Goal: Obtain resource: Obtain resource

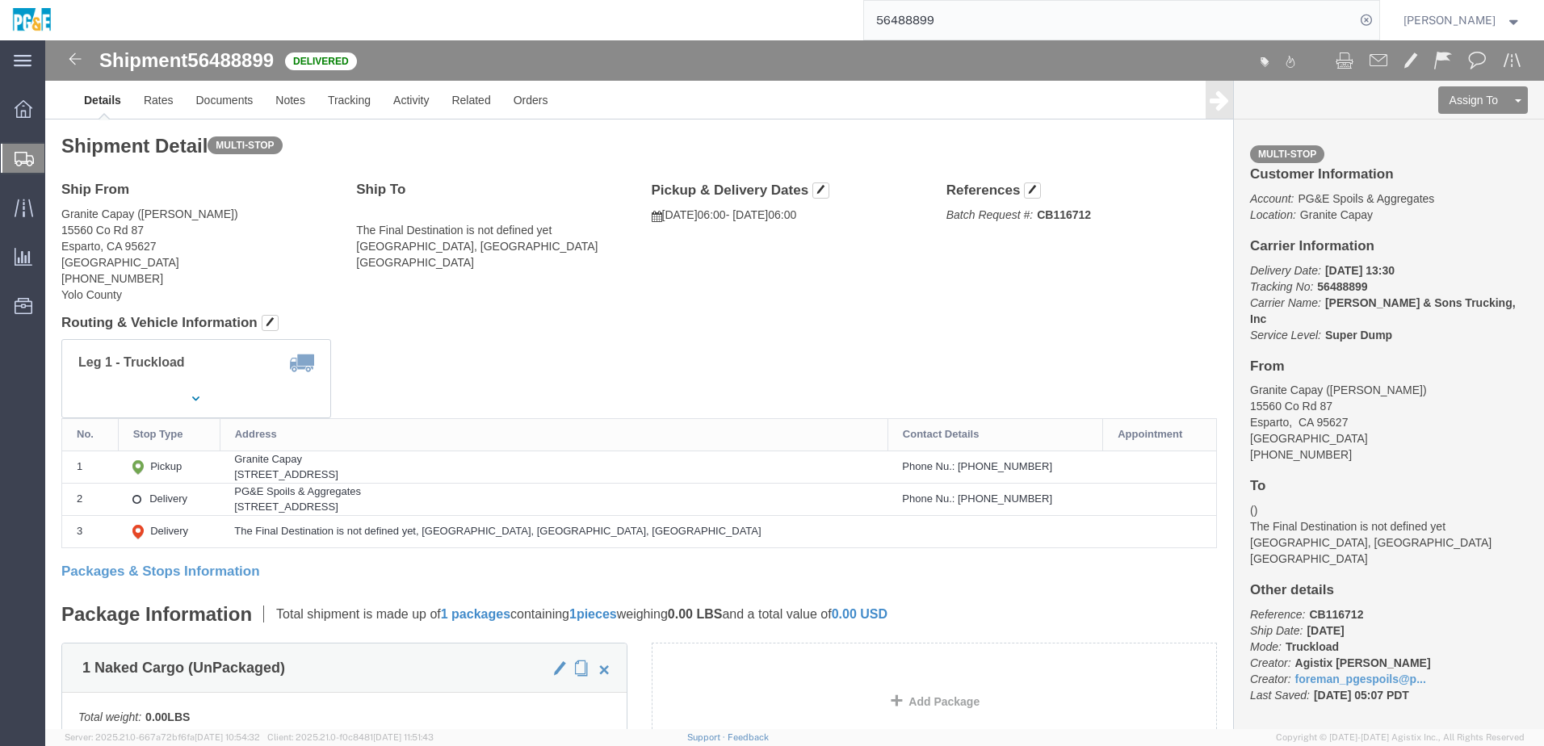
click div "Leg 1 - Truckload Vehicle 1: Super Dump Number of trucks: 1"
click link "Documents"
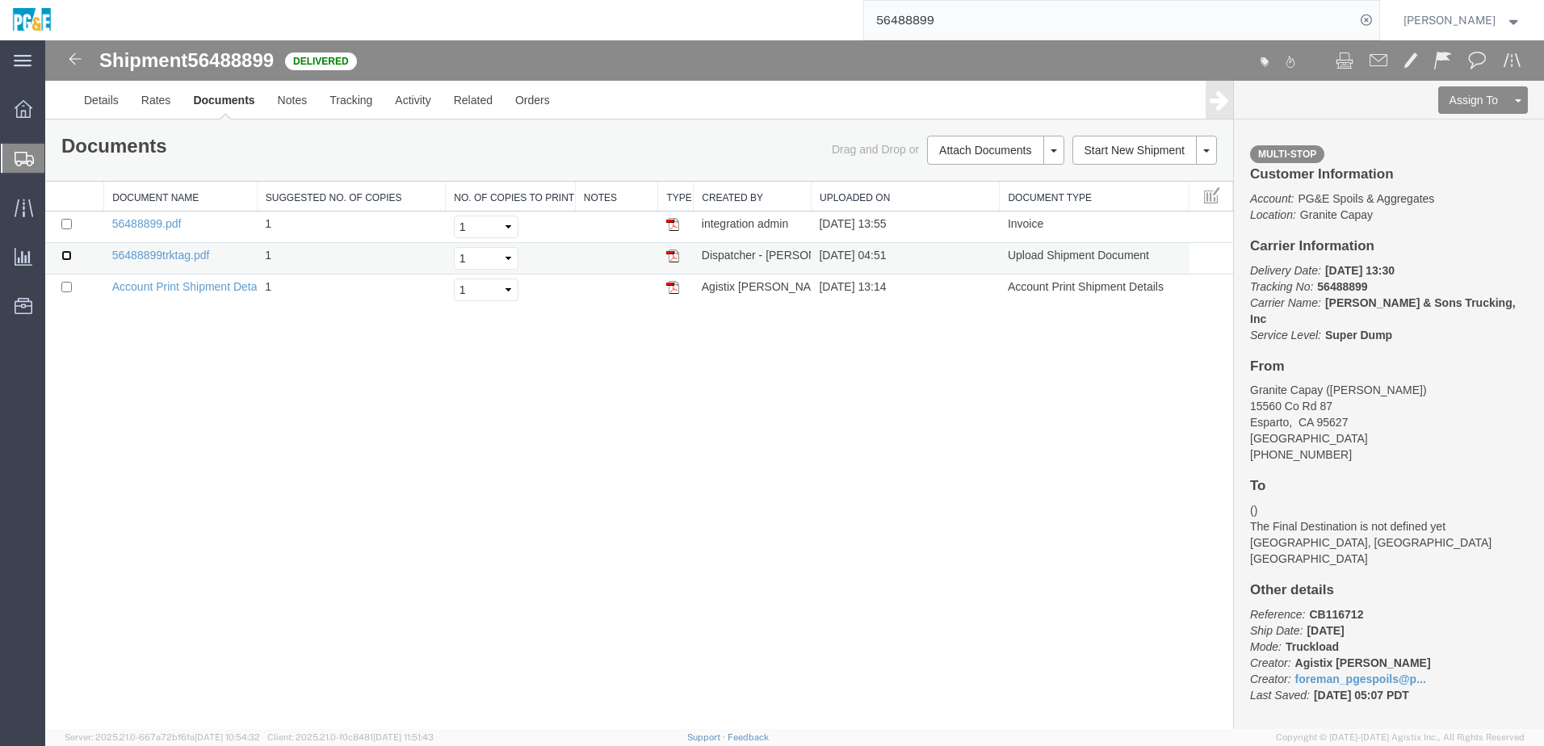
click at [69, 260] on input "checkbox" at bounding box center [66, 255] width 10 height 10
checkbox input "true"
click at [67, 227] on input "checkbox" at bounding box center [66, 224] width 10 height 10
checkbox input "true"
click at [993, 175] on link "Print Documents" at bounding box center [993, 177] width 140 height 24
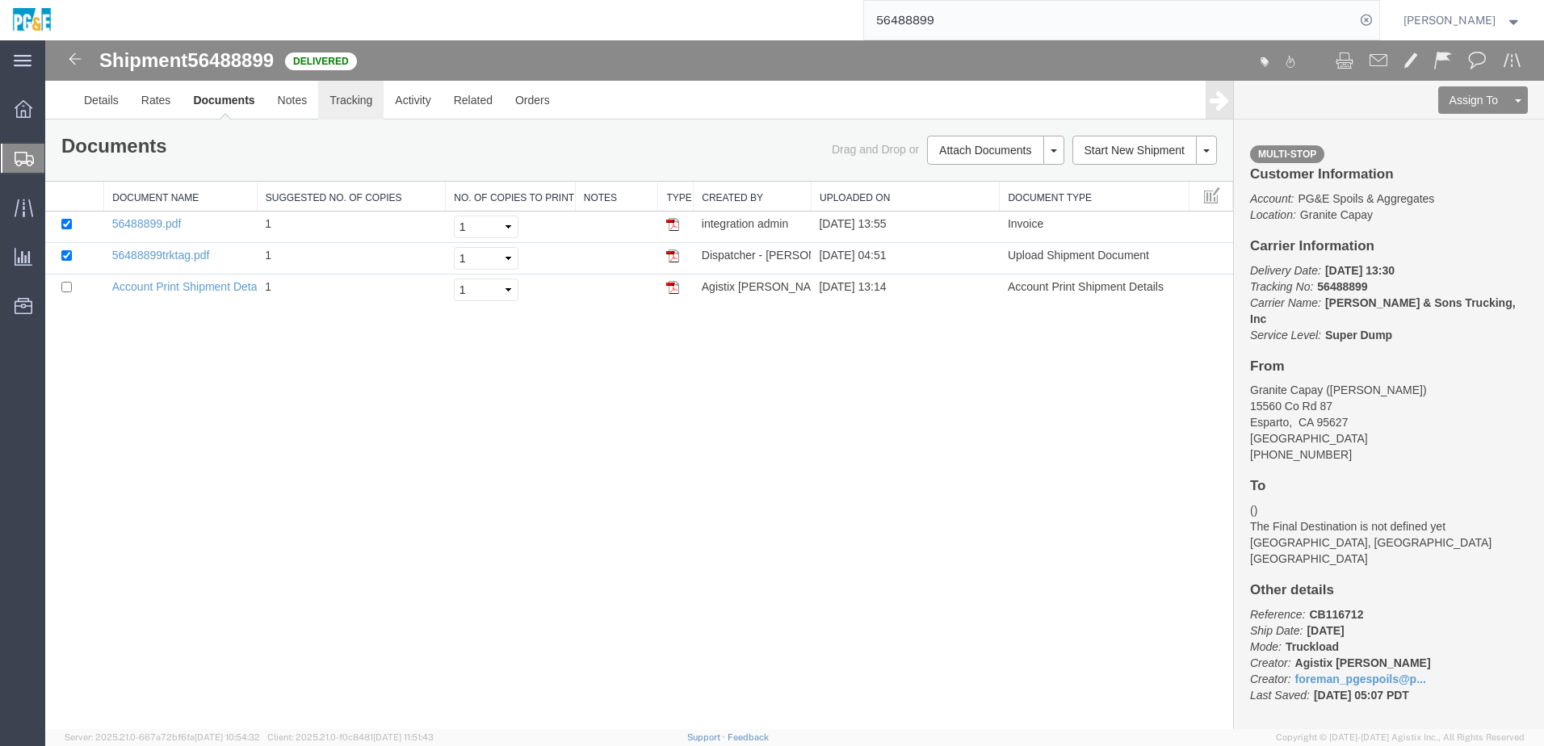
click at [339, 110] on link "Tracking" at bounding box center [350, 100] width 65 height 39
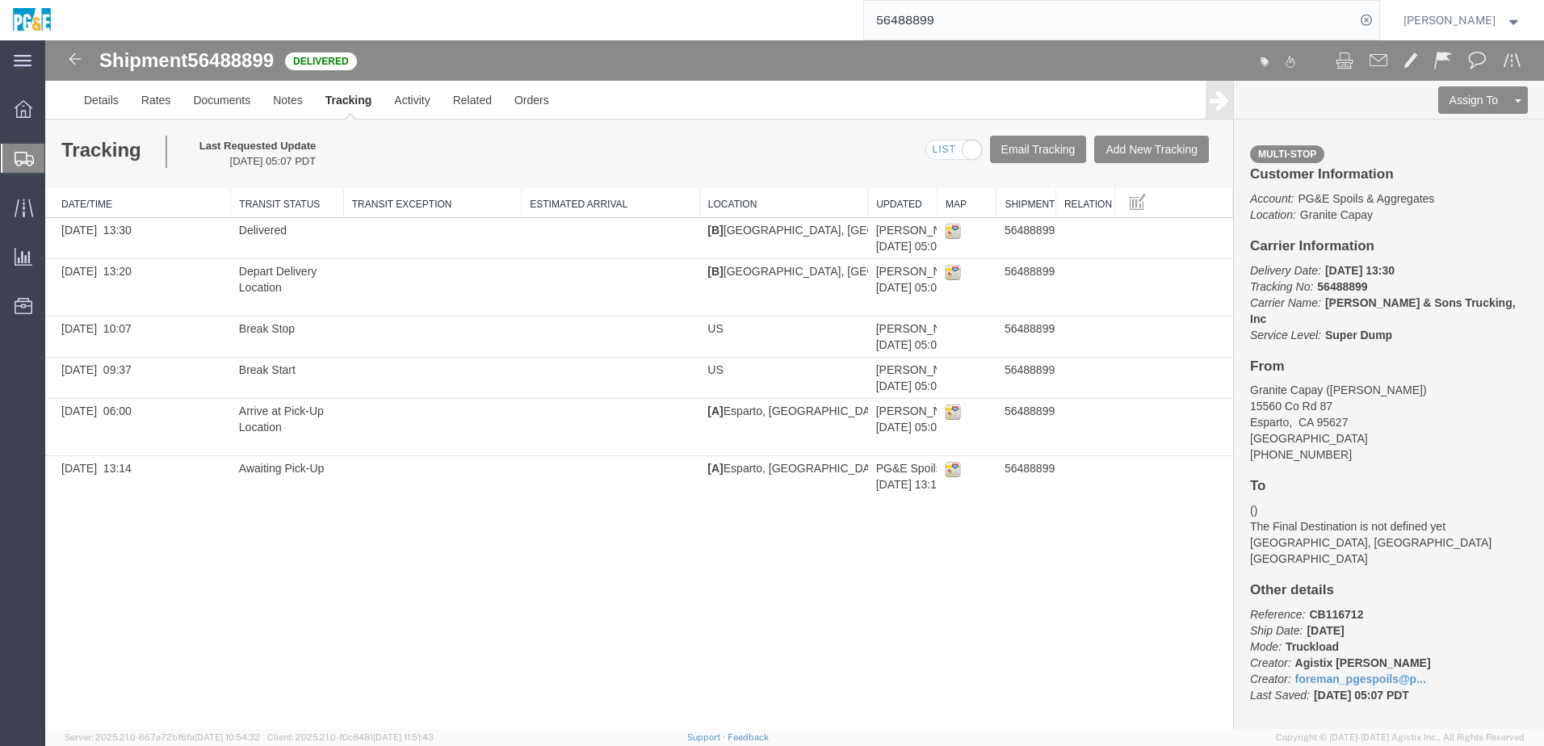
click at [908, 23] on input "56488899" at bounding box center [1109, 20] width 491 height 39
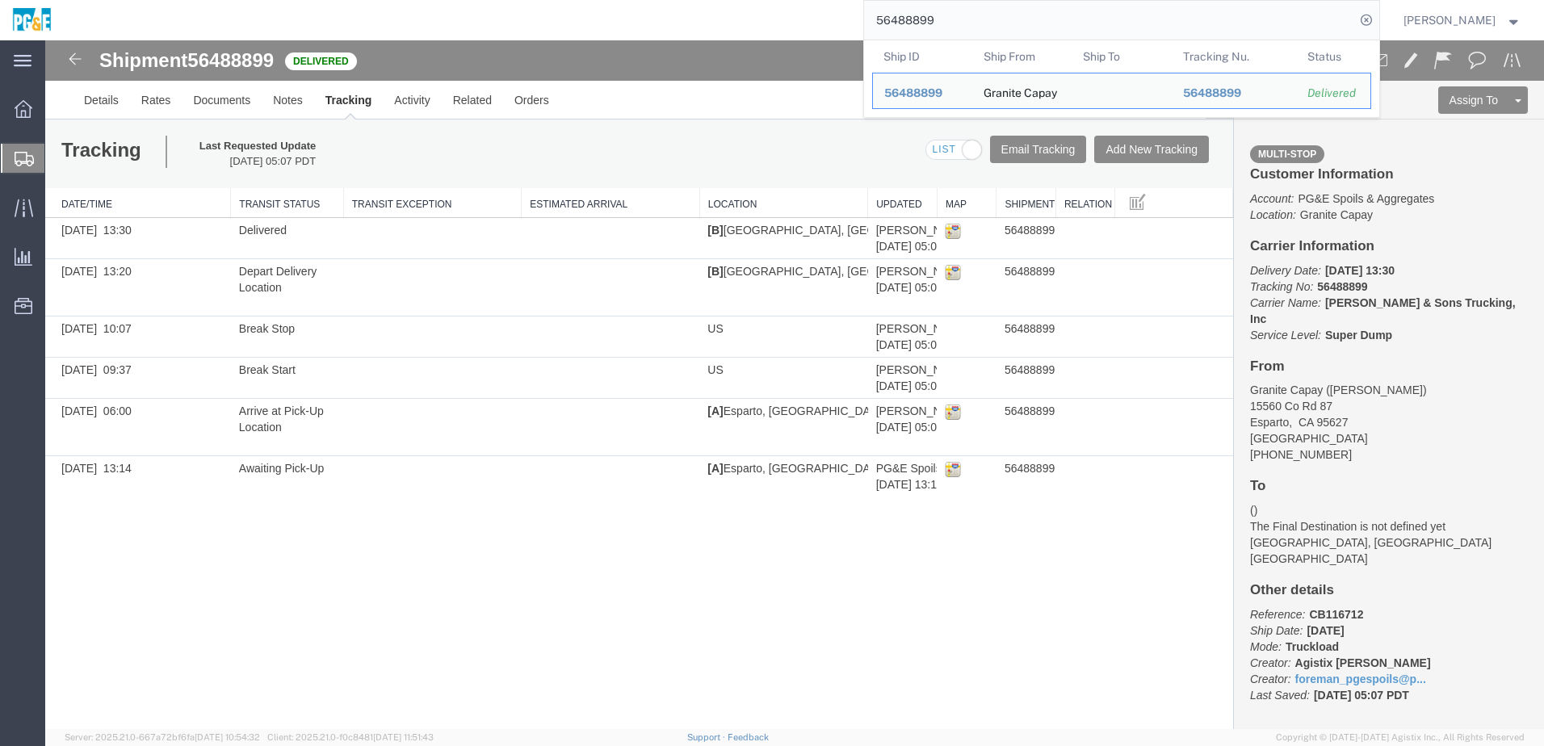
click at [908, 23] on input "56488899" at bounding box center [1109, 20] width 491 height 39
paste input "504006"
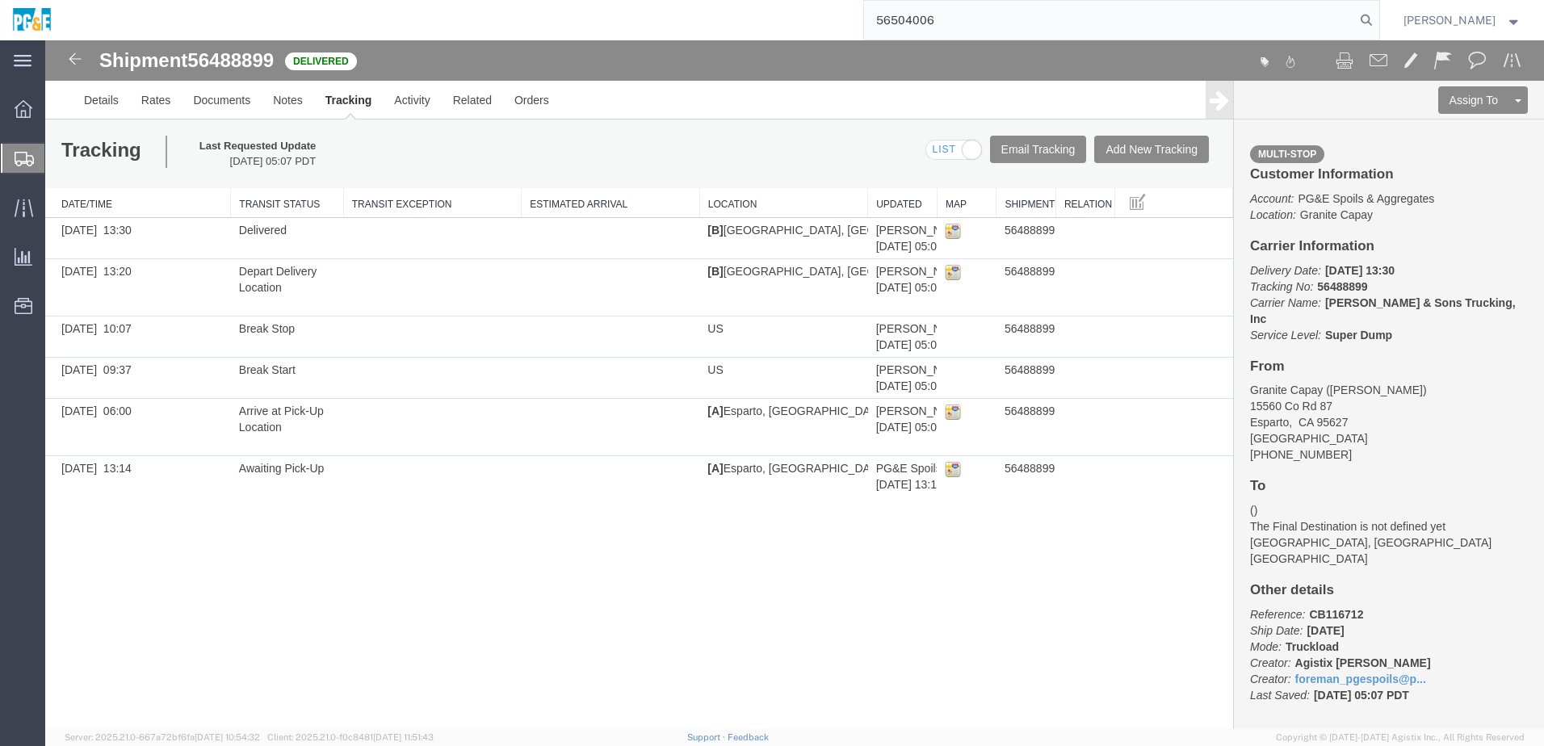
type input "56504006"
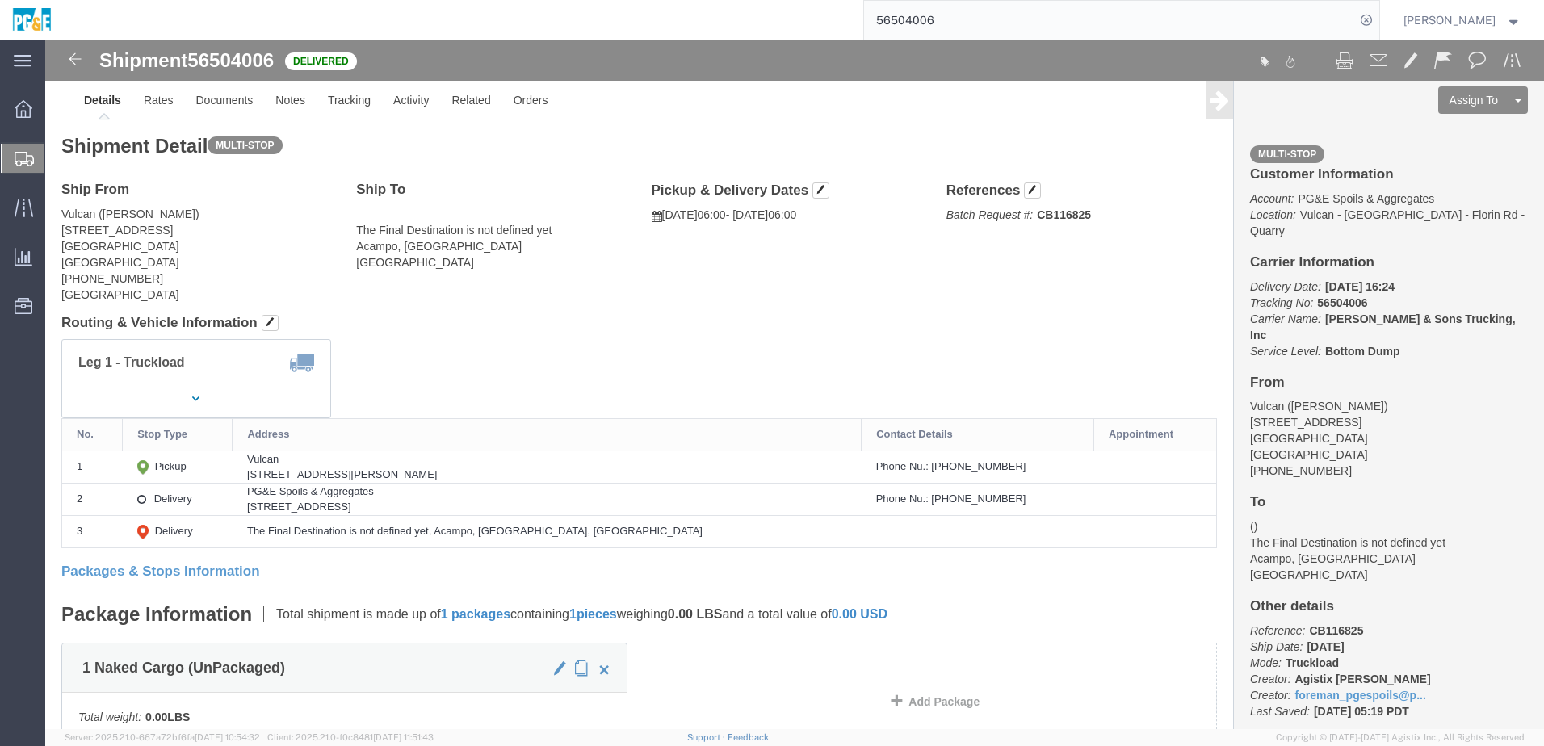
click div "Leg 1 - Truckload Vehicle 1: Bottom Dump Number of trucks: 1"
click link "Documents"
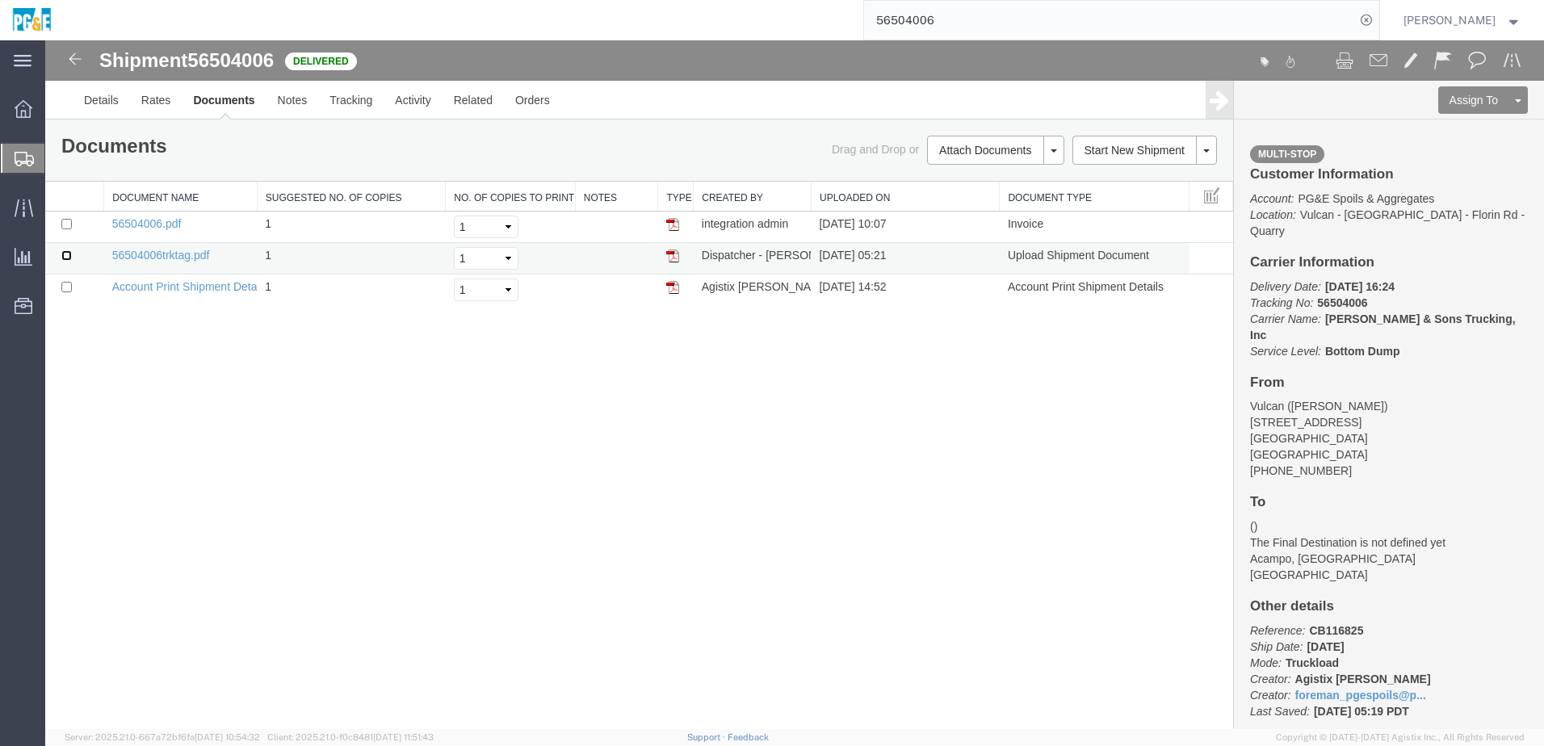
drag, startPoint x: 69, startPoint y: 255, endPoint x: 70, endPoint y: 245, distance: 9.8
click at [69, 255] on input "checkbox" at bounding box center [66, 255] width 10 height 10
checkbox input "true"
click at [65, 223] on input "checkbox" at bounding box center [66, 224] width 10 height 10
checkbox input "true"
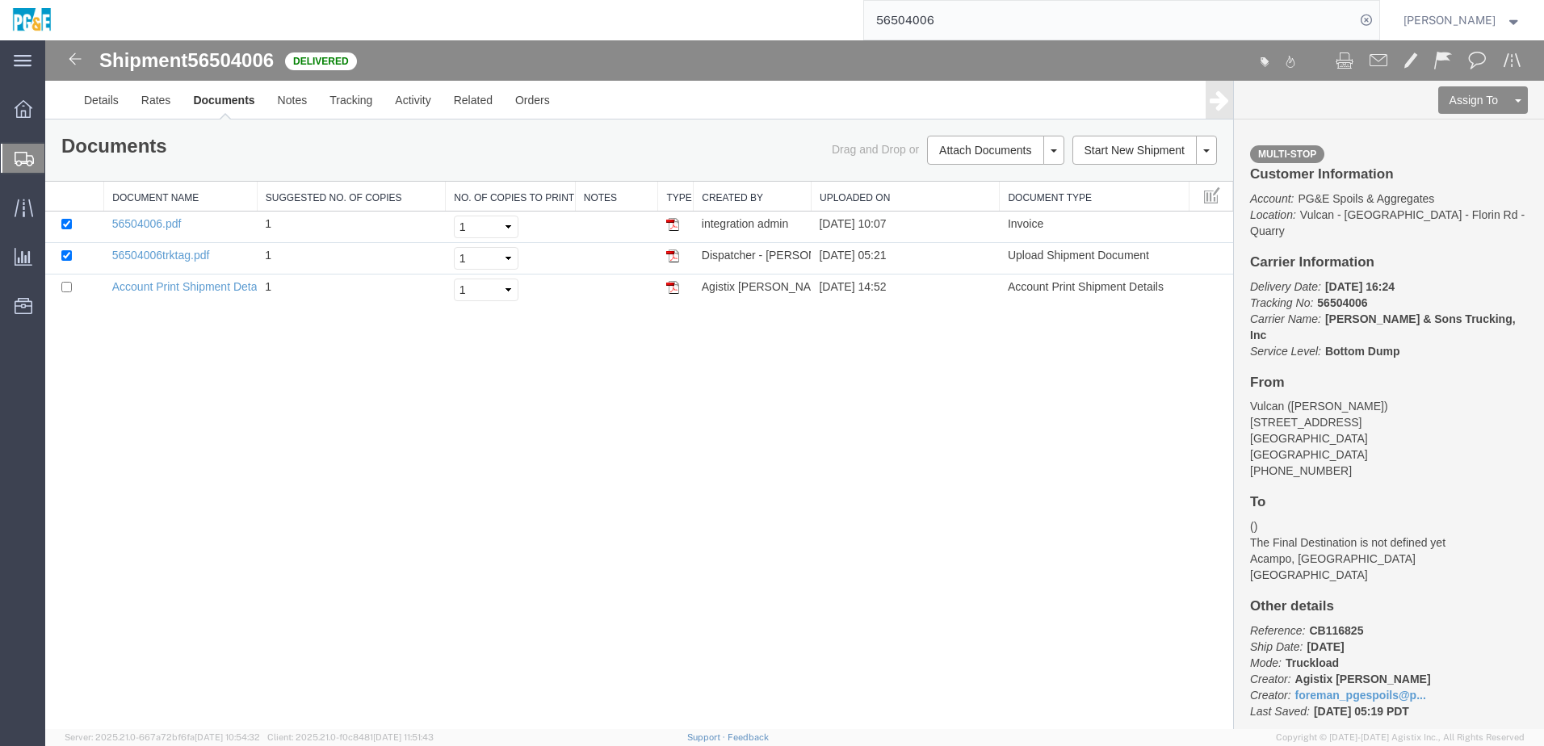
click at [45, 40] on link "Print Documents" at bounding box center [45, 40] width 0 height 0
click at [341, 104] on link "Tracking" at bounding box center [350, 100] width 65 height 39
